Goal: Information Seeking & Learning: Learn about a topic

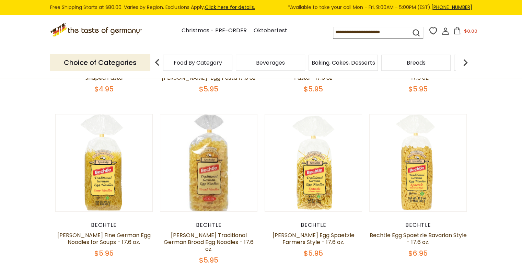
scroll to position [206, 0]
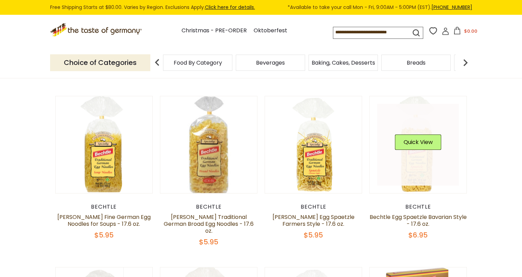
click at [412, 154] on div "Quick View" at bounding box center [418, 144] width 46 height 21
click at [413, 135] on button "Quick View" at bounding box center [418, 141] width 46 height 15
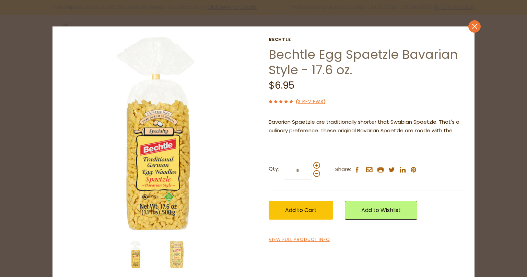
click at [474, 25] on icon "close" at bounding box center [474, 26] width 5 height 5
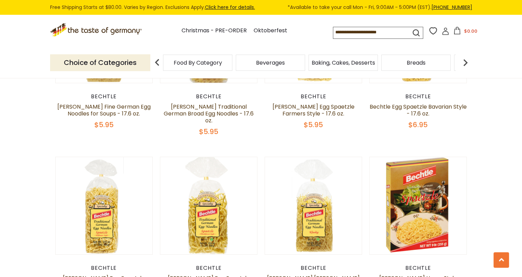
scroll to position [412, 0]
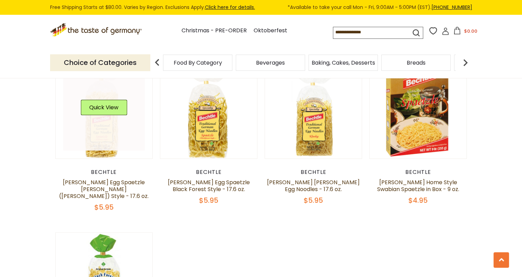
click at [100, 144] on img at bounding box center [104, 109] width 97 height 97
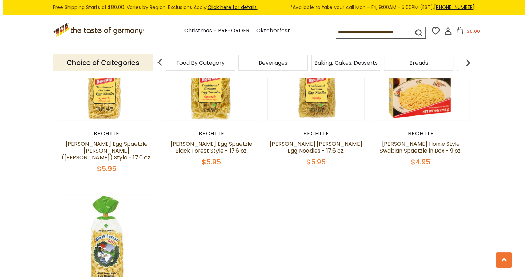
scroll to position [549, 0]
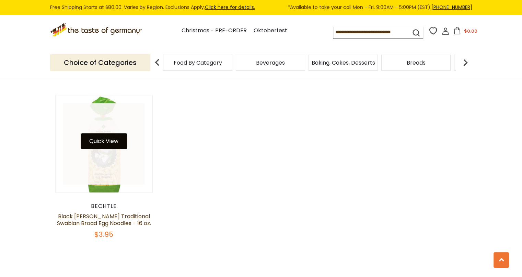
click at [104, 133] on button "Quick View" at bounding box center [104, 140] width 46 height 15
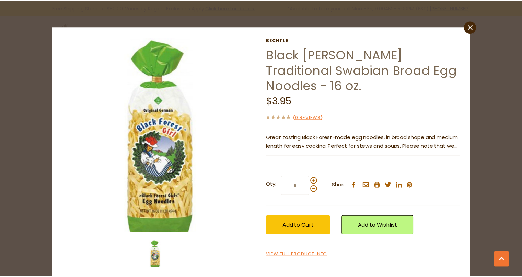
scroll to position [7, 0]
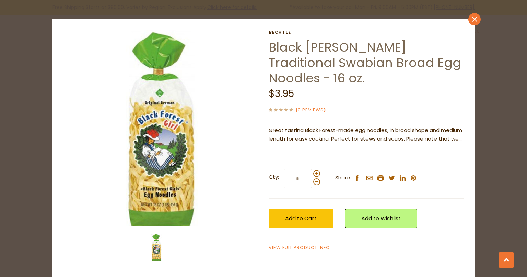
click at [474, 19] on icon "close" at bounding box center [474, 18] width 5 height 5
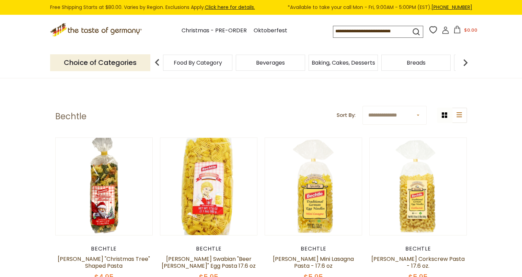
click at [78, 29] on icon ".st0{fill:#EDD300;} .st1{fill:#D33E21;}" at bounding box center [96, 30] width 93 height 14
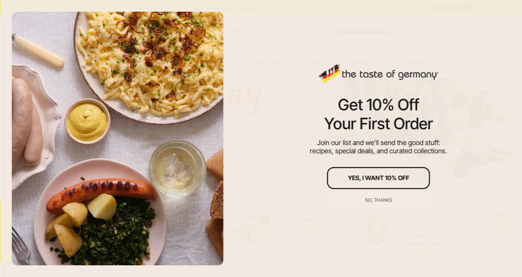
scroll to position [137, 0]
click at [379, 197] on div "No, thanks" at bounding box center [378, 199] width 27 height 5
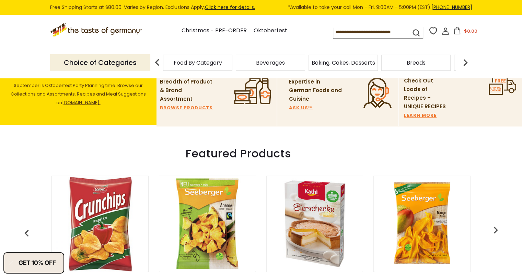
scroll to position [275, 0]
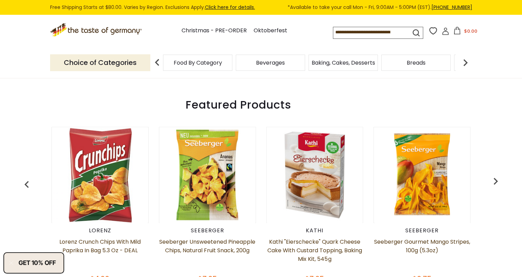
click at [495, 175] on img "button" at bounding box center [496, 181] width 14 height 14
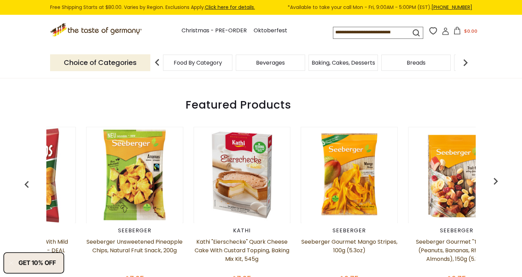
scroll to position [0, 107]
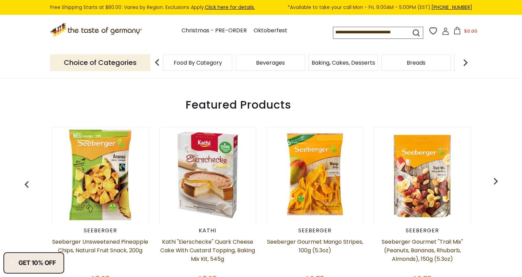
click at [495, 175] on img "button" at bounding box center [496, 181] width 14 height 14
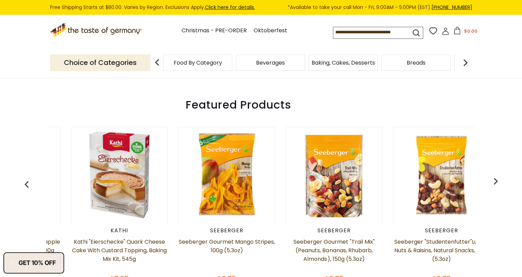
scroll to position [0, 215]
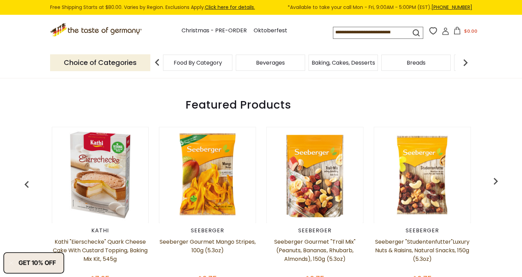
click at [495, 175] on img "button" at bounding box center [496, 181] width 14 height 14
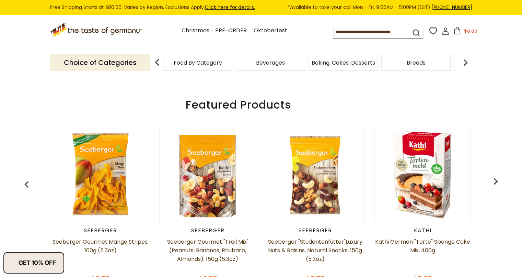
scroll to position [0, 322]
click at [494, 189] on div "Lorenz Lorenz Crunch Chips with Mild Paprika in Bag 5.3 oz - DEAL $4.00 Seeberg…" at bounding box center [261, 206] width 477 height 177
click at [497, 176] on img "button" at bounding box center [496, 181] width 14 height 14
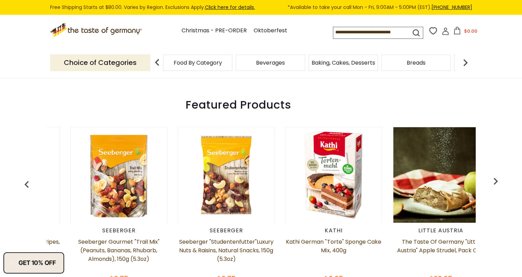
scroll to position [0, 429]
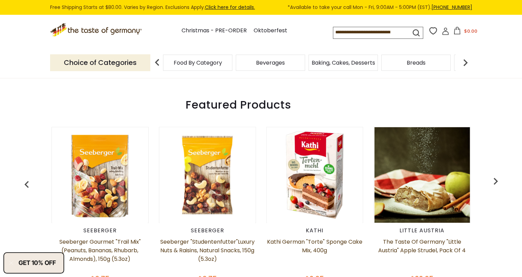
click at [497, 175] on img "button" at bounding box center [496, 181] width 14 height 14
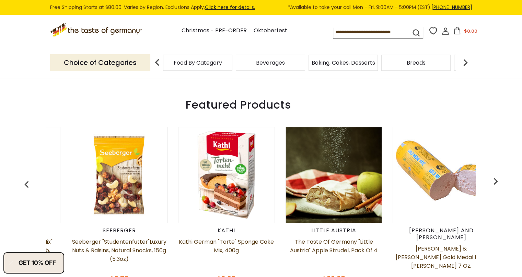
scroll to position [0, 537]
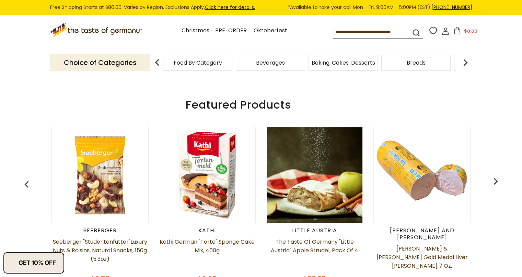
click at [497, 175] on img "button" at bounding box center [496, 181] width 14 height 14
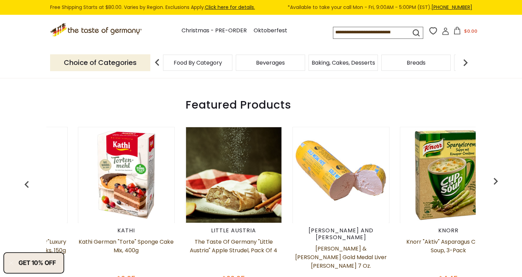
scroll to position [0, 644]
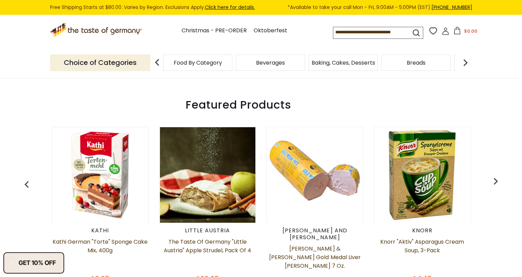
click at [497, 175] on img "button" at bounding box center [496, 181] width 14 height 14
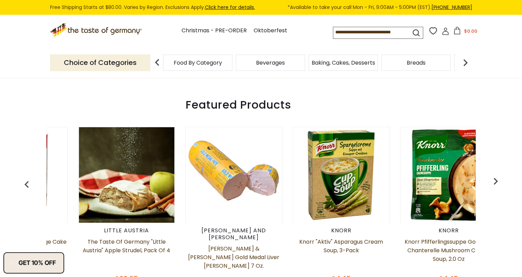
scroll to position [0, 751]
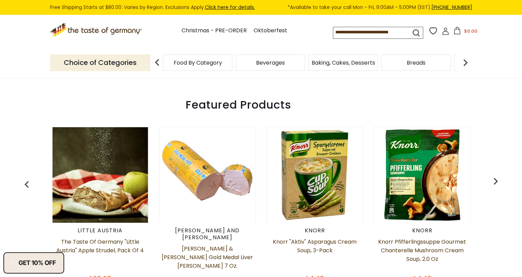
click at [497, 175] on img "button" at bounding box center [496, 181] width 14 height 14
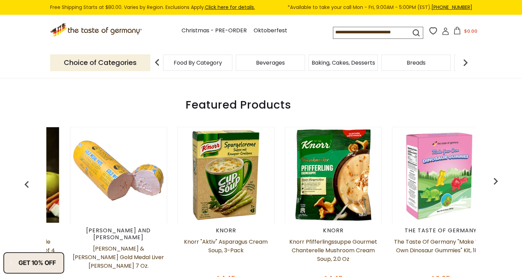
scroll to position [0, 859]
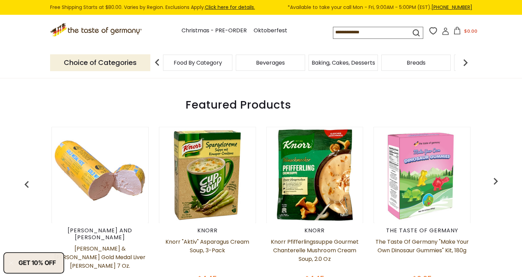
click at [497, 175] on img "button" at bounding box center [496, 181] width 14 height 14
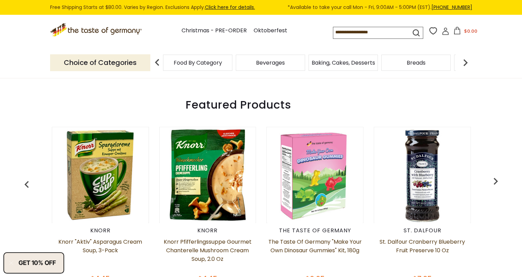
scroll to position [0, 966]
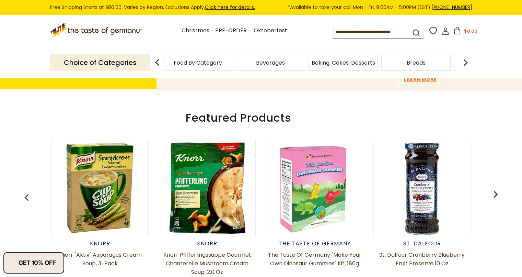
click at [495, 187] on img "button" at bounding box center [496, 194] width 14 height 14
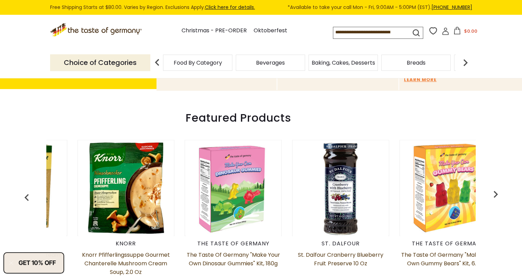
scroll to position [0, 1074]
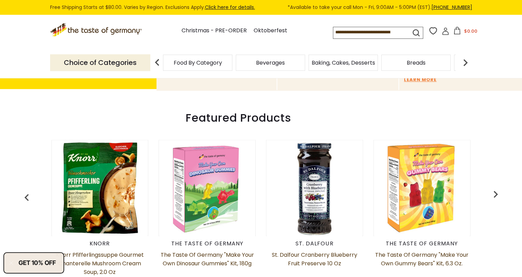
click at [495, 187] on img "button" at bounding box center [496, 194] width 14 height 14
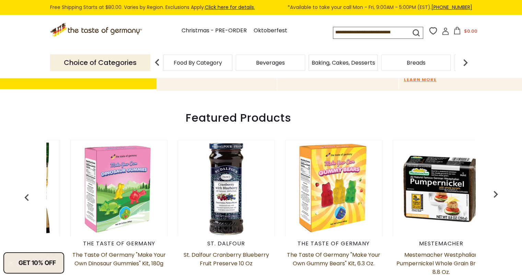
scroll to position [0, 1181]
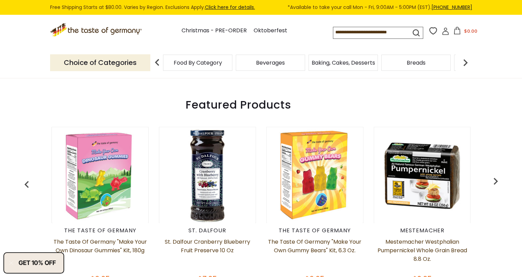
click at [496, 174] on img "button" at bounding box center [496, 181] width 14 height 14
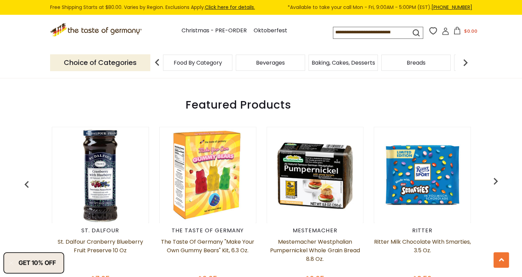
scroll to position [343, 0]
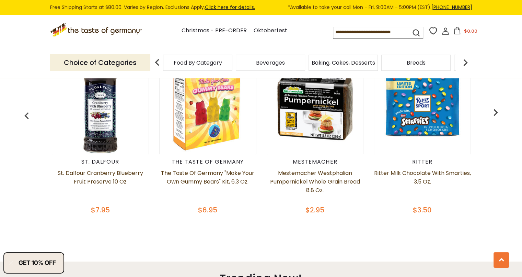
click at [498, 106] on img "button" at bounding box center [496, 112] width 14 height 14
click at [494, 106] on img "button" at bounding box center [496, 112] width 14 height 14
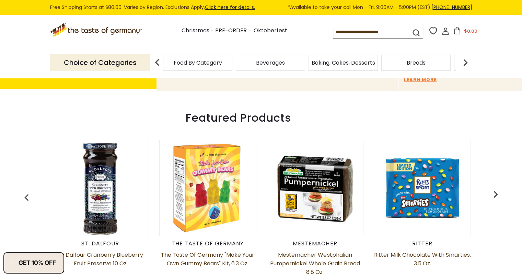
click at [495, 189] on img "button" at bounding box center [496, 194] width 14 height 14
click at [496, 187] on img "button" at bounding box center [496, 194] width 14 height 14
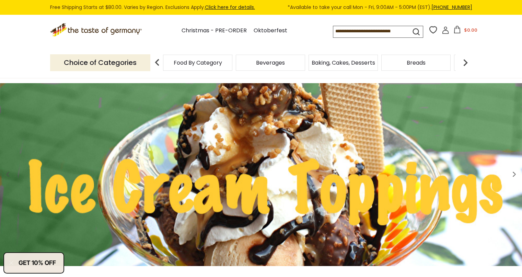
scroll to position [0, 0]
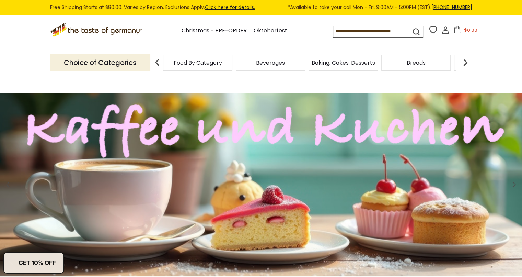
click at [466, 62] on img at bounding box center [466, 63] width 14 height 14
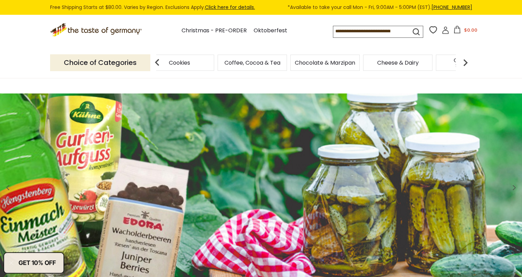
click at [466, 62] on img at bounding box center [466, 63] width 14 height 14
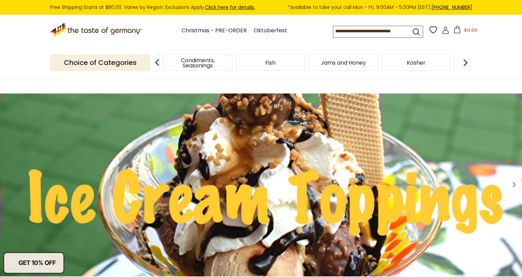
click at [251, 192] on img at bounding box center [261, 184] width 522 height 183
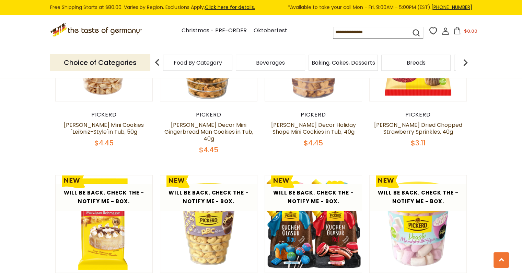
scroll to position [687, 0]
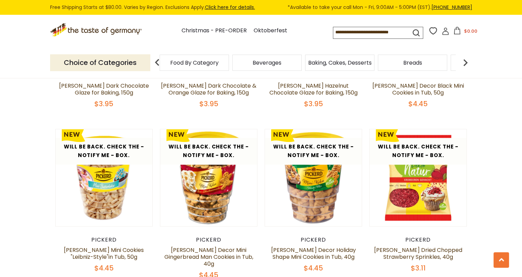
click at [192, 67] on div "Food By Category" at bounding box center [194, 63] width 69 height 16
click at [197, 60] on span "Food By Category" at bounding box center [194, 62] width 48 height 5
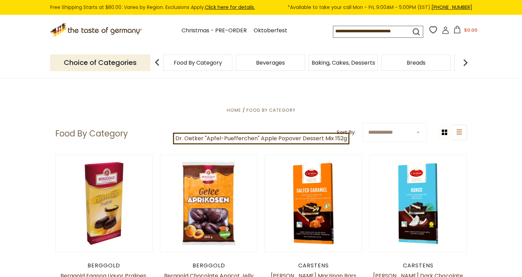
click at [269, 61] on span "Beverages" at bounding box center [270, 62] width 29 height 5
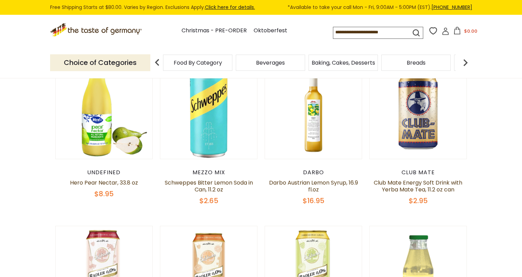
scroll to position [206, 0]
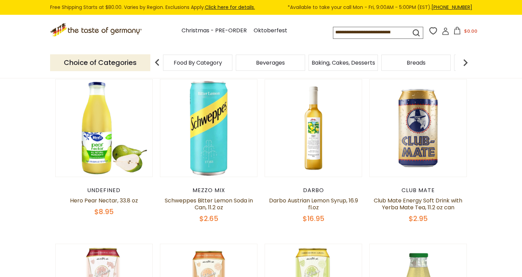
click at [232, 67] on div "Breads" at bounding box center [197, 63] width 69 height 16
click at [232, 68] on div "Breads" at bounding box center [197, 63] width 69 height 16
click at [409, 63] on span "Breads" at bounding box center [412, 62] width 19 height 5
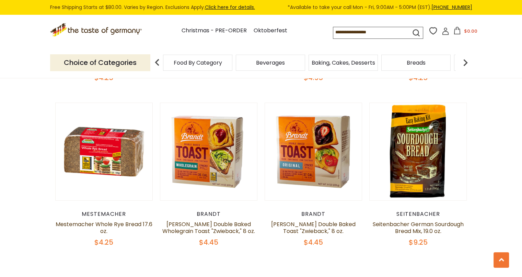
scroll to position [1648, 0]
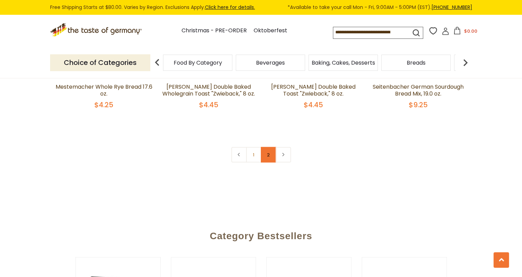
click at [265, 153] on link "2" at bounding box center [268, 154] width 15 height 15
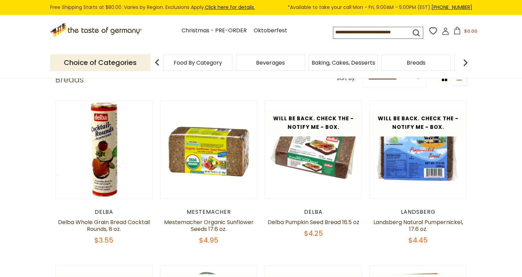
scroll to position [0, 0]
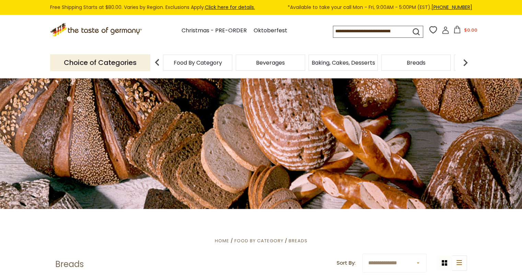
click at [466, 62] on img at bounding box center [466, 63] width 14 height 14
click at [399, 62] on span "Candy" at bounding box center [398, 62] width 18 height 5
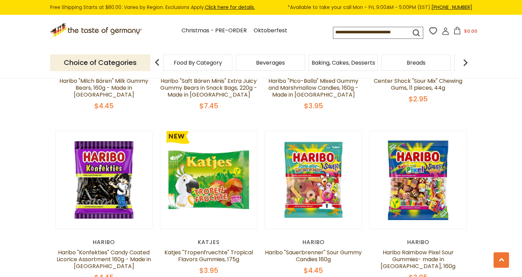
scroll to position [1648, 0]
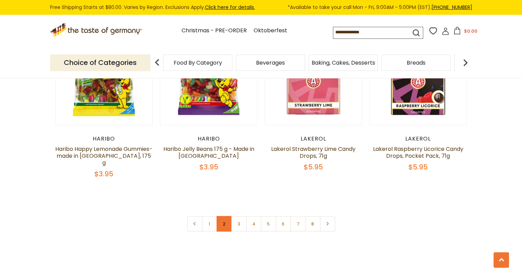
click at [221, 216] on link "2" at bounding box center [224, 223] width 15 height 15
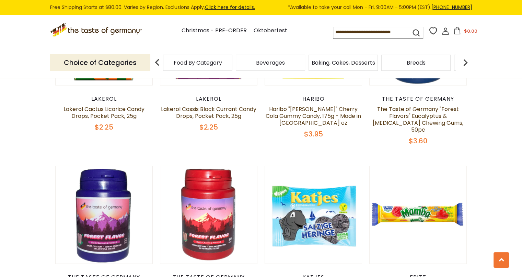
scroll to position [1558, 0]
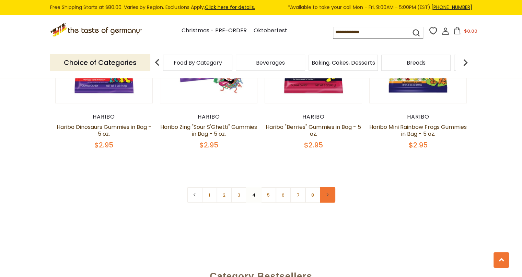
scroll to position [1648, 0]
click at [327, 187] on link at bounding box center [327, 194] width 15 height 15
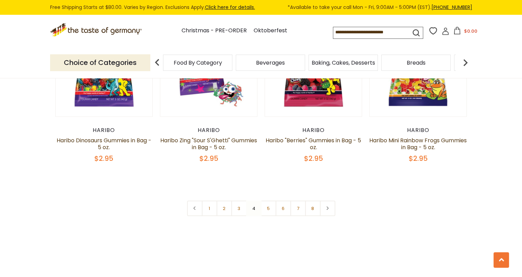
scroll to position [1716, 0]
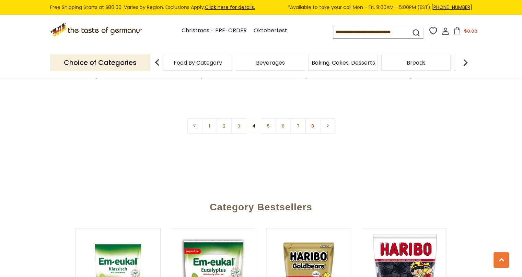
click at [328, 118] on link at bounding box center [327, 125] width 15 height 15
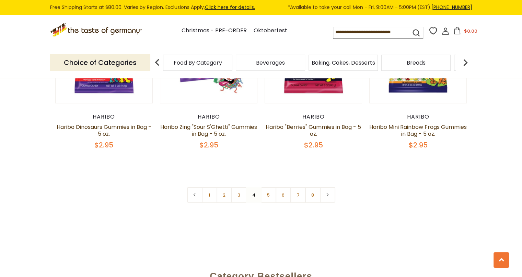
scroll to position [1648, 0]
click at [325, 193] on icon at bounding box center [327, 194] width 4 height 3
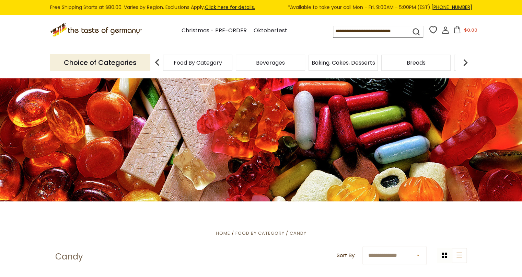
scroll to position [0, 0]
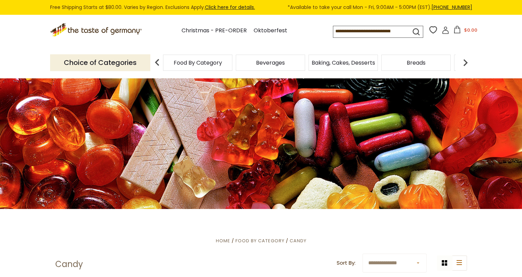
click at [464, 62] on img at bounding box center [466, 63] width 14 height 14
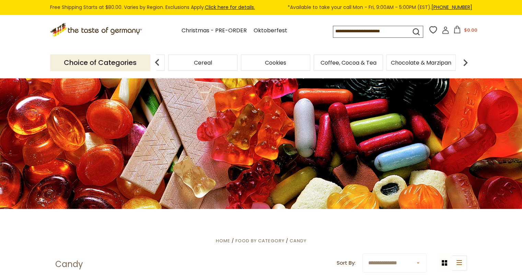
click at [277, 65] on span "Cookies" at bounding box center [275, 62] width 21 height 5
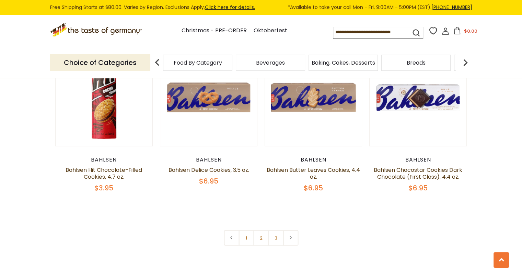
scroll to position [1648, 0]
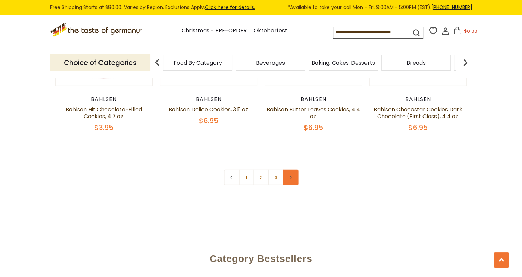
click at [290, 170] on link at bounding box center [290, 177] width 15 height 15
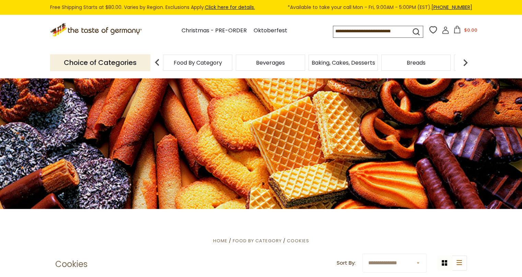
click at [468, 63] on img at bounding box center [466, 63] width 14 height 14
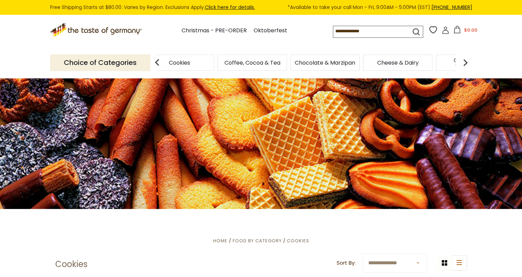
click at [468, 63] on img at bounding box center [466, 63] width 14 height 14
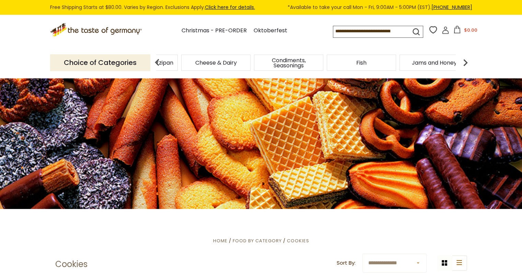
click at [468, 63] on img at bounding box center [466, 63] width 14 height 14
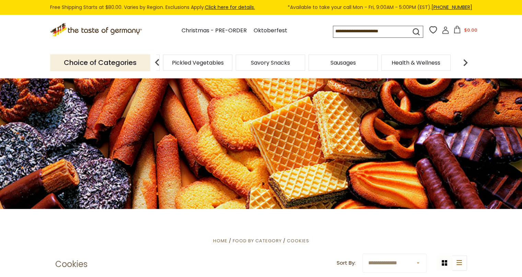
click at [468, 63] on img at bounding box center [466, 63] width 14 height 14
click at [353, 60] on span "Sausages" at bounding box center [360, 62] width 25 height 5
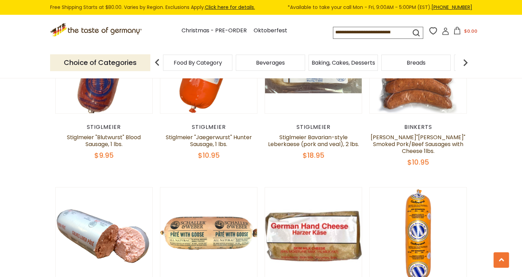
scroll to position [1579, 0]
